Goal: Task Accomplishment & Management: Manage account settings

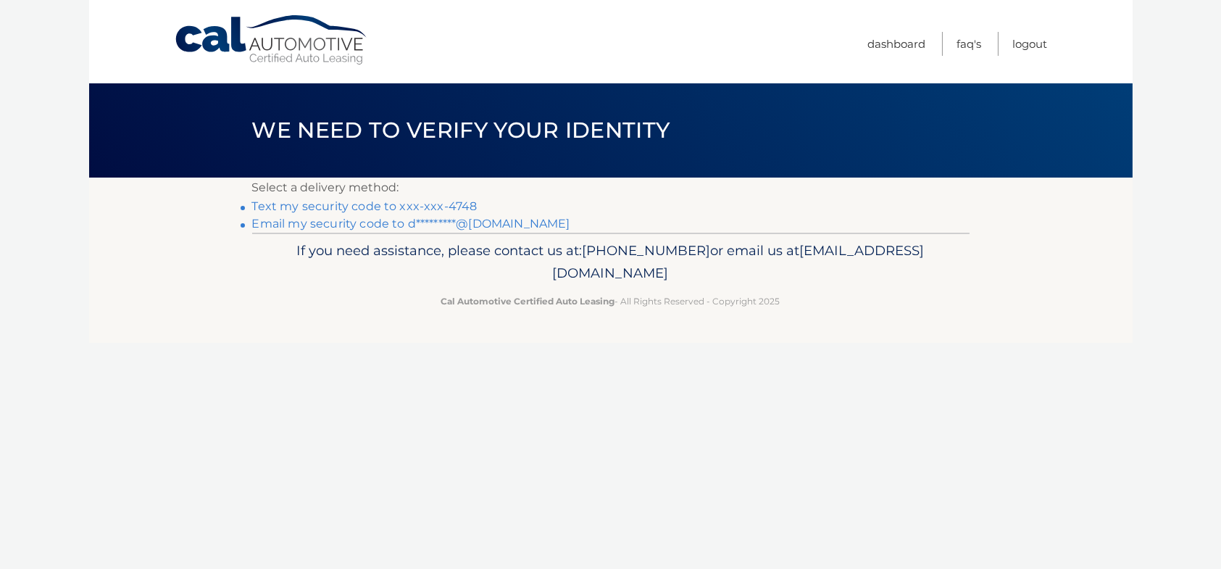
click at [351, 202] on link "Text my security code to xxx-xxx-4748" at bounding box center [364, 206] width 225 height 14
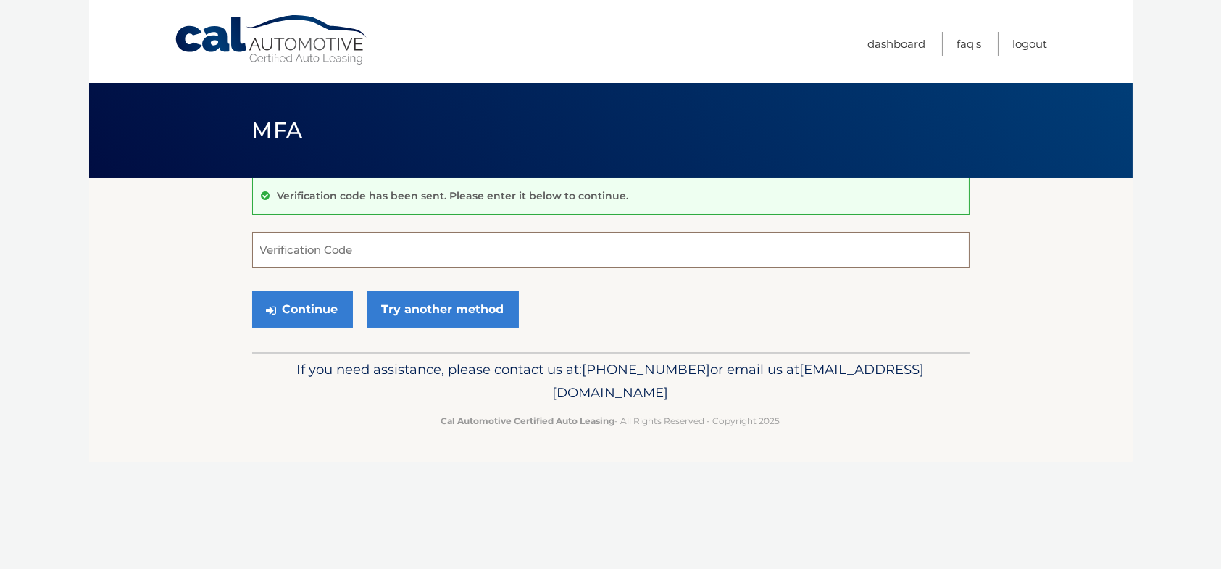
click at [367, 241] on input "Verification Code" at bounding box center [611, 250] width 718 height 36
type input "804820"
click at [330, 310] on button "Continue" at bounding box center [302, 309] width 101 height 36
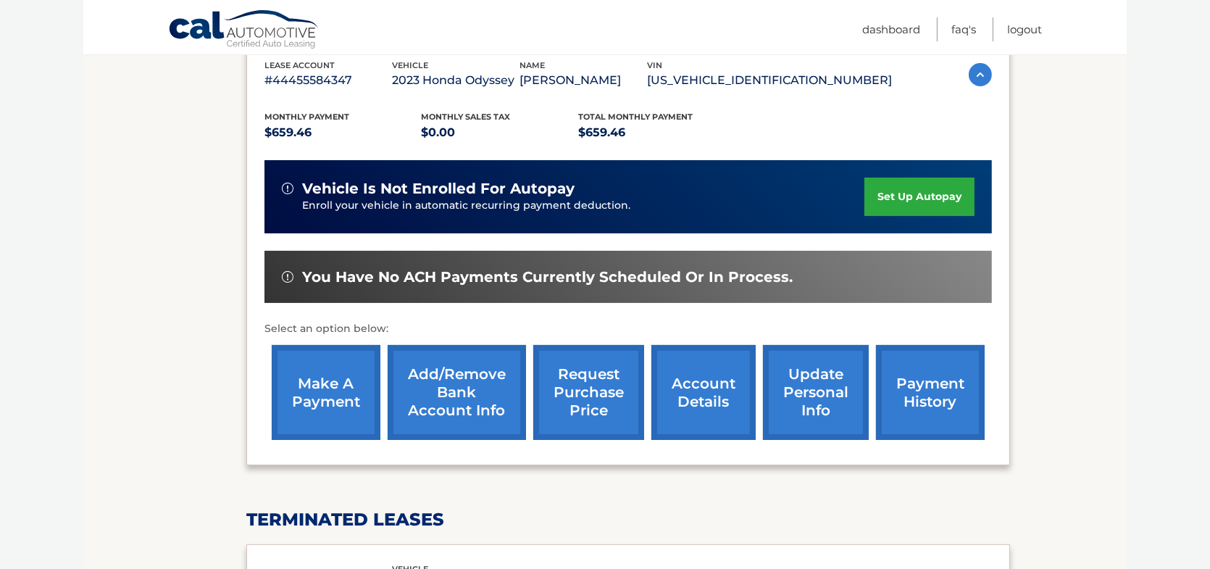
scroll to position [290, 0]
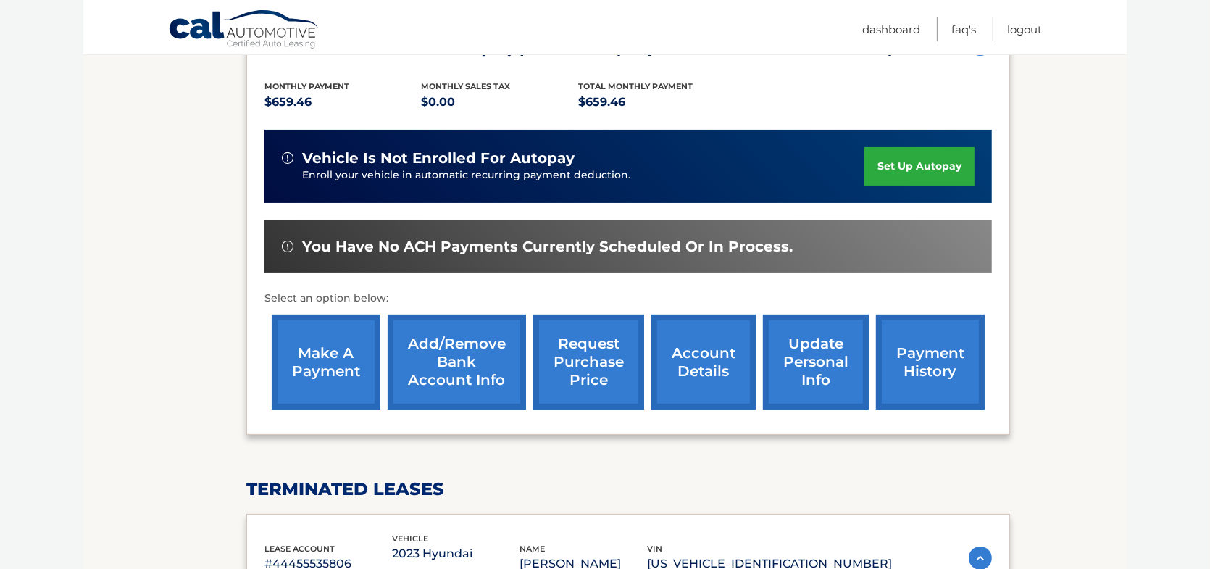
click at [350, 362] on link "make a payment" at bounding box center [326, 362] width 109 height 95
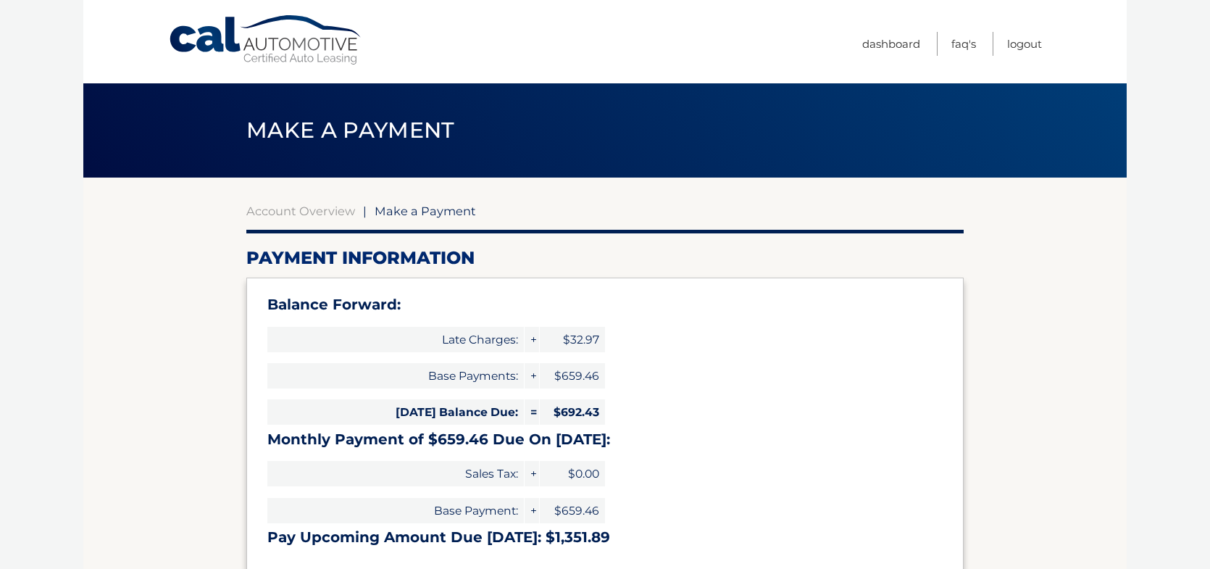
select select "Yzg0MjBhOWItYjdkZi00OGNiLTg3YzktZDY5ZjY3NzA5ZDk4"
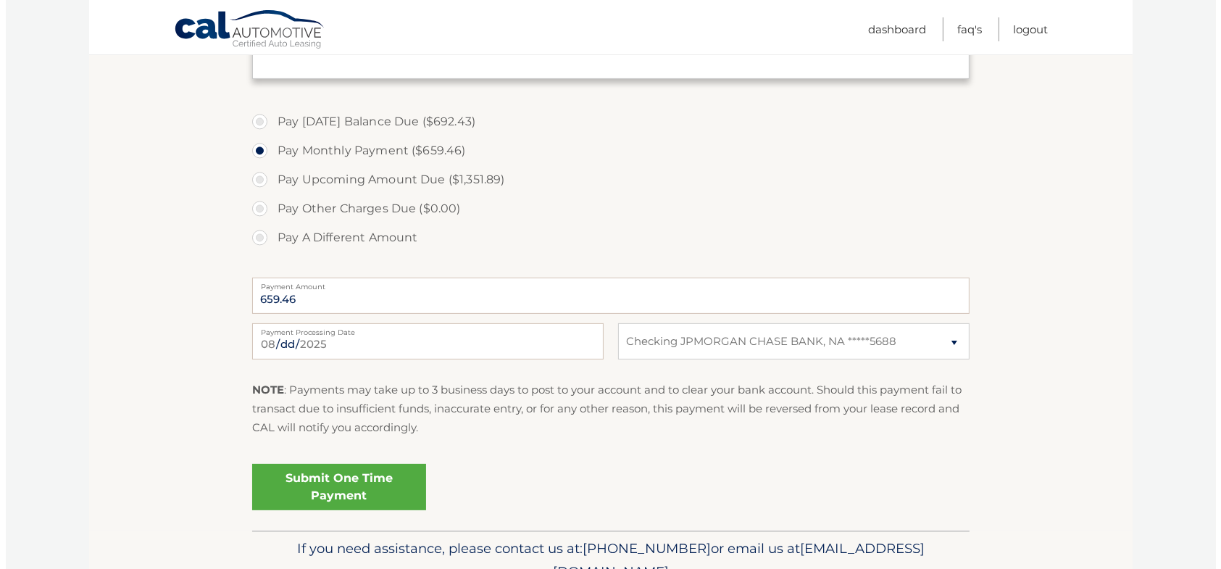
scroll to position [507, 0]
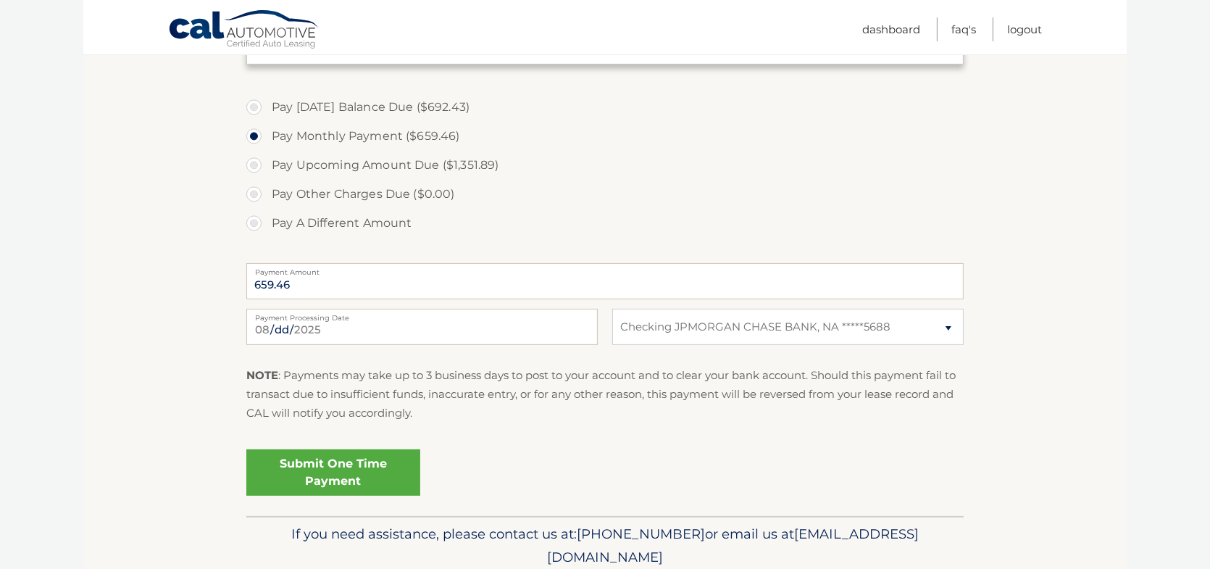
click at [370, 465] on link "Submit One Time Payment" at bounding box center [333, 472] width 174 height 46
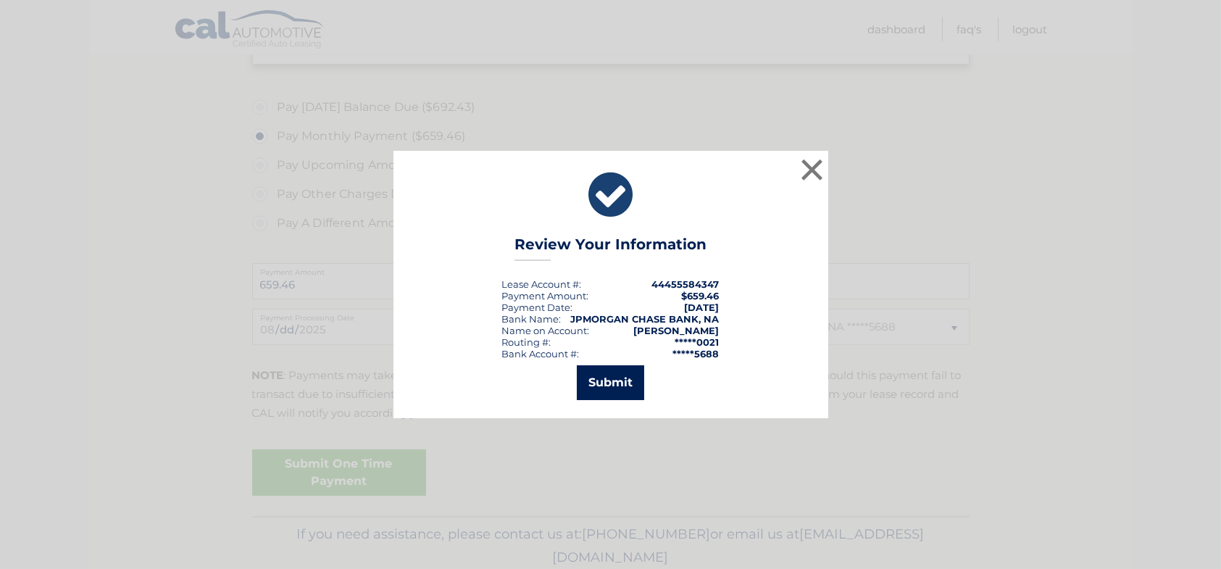
click at [610, 387] on button "Submit" at bounding box center [610, 382] width 67 height 35
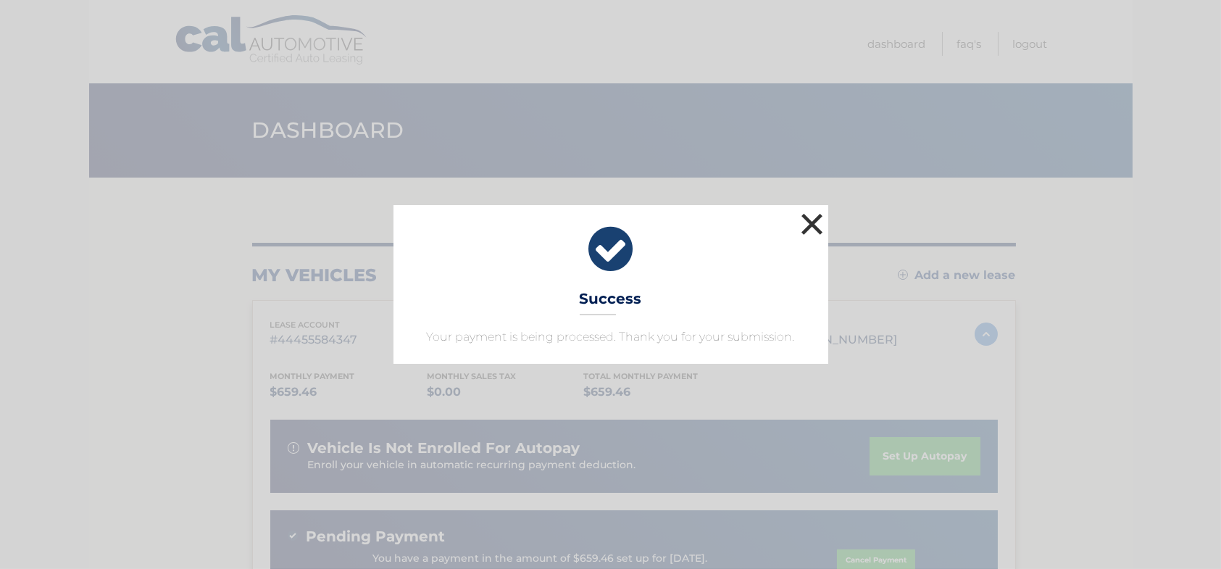
click at [816, 220] on button "×" at bounding box center [812, 223] width 29 height 29
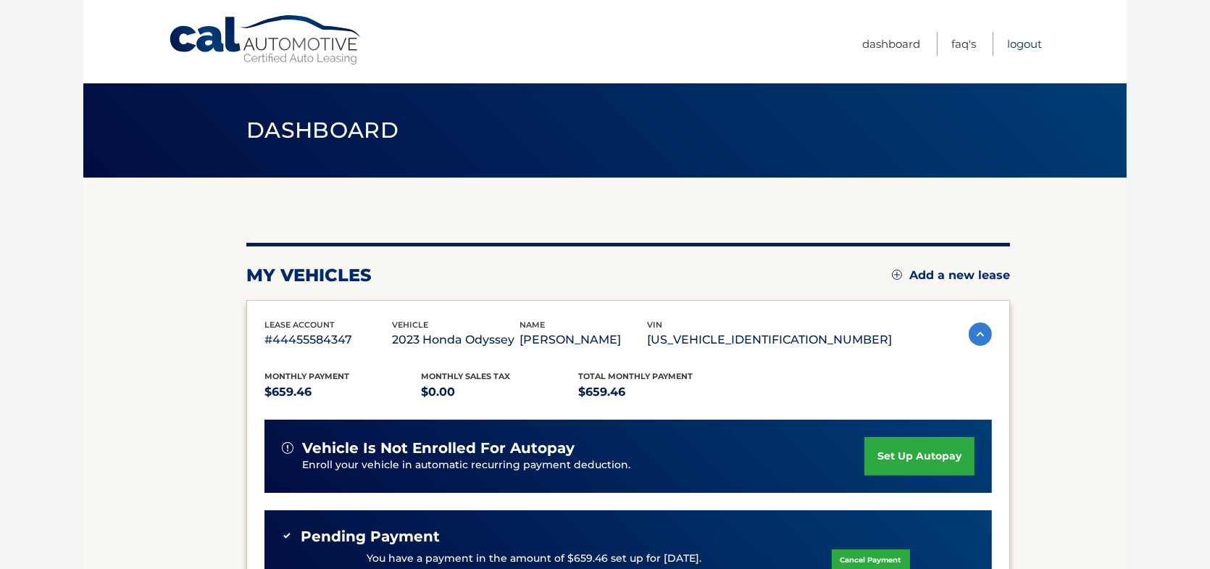
click at [1026, 47] on link "Logout" at bounding box center [1025, 44] width 35 height 24
